Goal: Obtain resource: Obtain resource

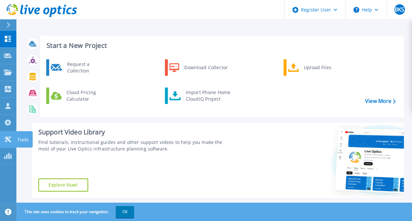
click at [5, 139] on icon at bounding box center [8, 139] width 8 height 6
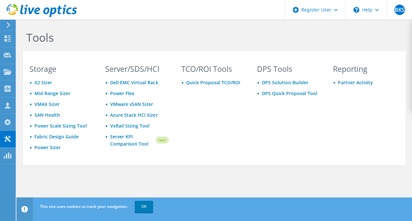
click at [8, 24] on icon at bounding box center [8, 25] width 5 height 6
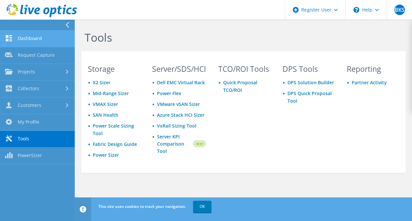
click at [36, 43] on link "Dashboard" at bounding box center [37, 38] width 75 height 17
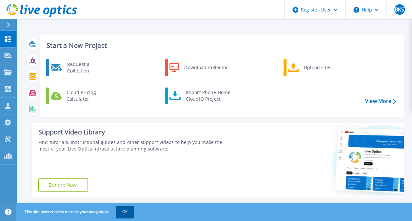
click at [129, 213] on button "OK" at bounding box center [125, 212] width 18 height 12
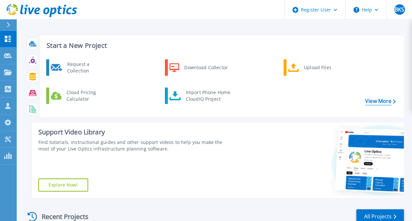
click at [377, 98] on link "View More" at bounding box center [380, 101] width 30 height 6
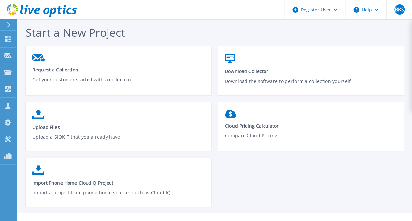
scroll to position [12, 0]
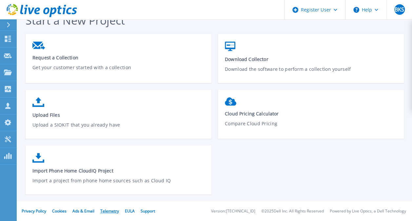
click at [112, 209] on link "Telemetry" at bounding box center [109, 211] width 19 height 6
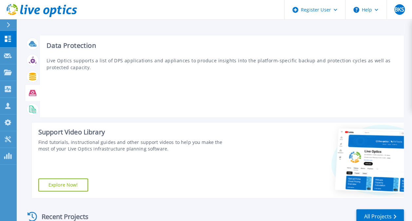
click at [32, 91] on icon at bounding box center [33, 93] width 8 height 8
click at [33, 94] on icon at bounding box center [33, 93] width 8 height 8
click at [31, 89] on icon at bounding box center [33, 93] width 8 height 8
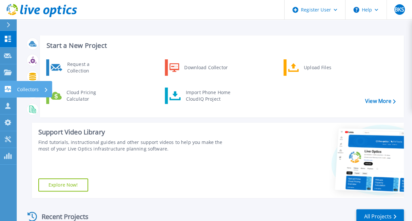
click at [6, 88] on icon at bounding box center [8, 89] width 6 height 6
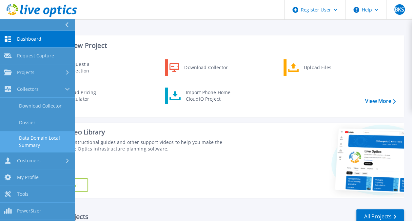
click at [41, 142] on link "Data Domain Local Summary" at bounding box center [37, 141] width 75 height 21
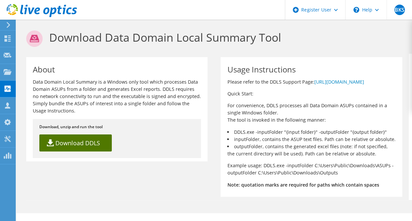
click at [90, 146] on link "Download DDLS" at bounding box center [75, 142] width 72 height 17
